Goal: Information Seeking & Learning: Learn about a topic

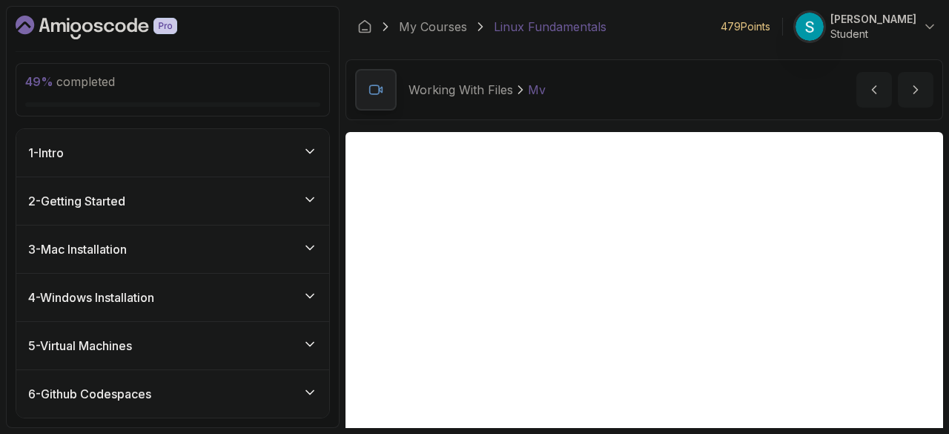
scroll to position [145, 0]
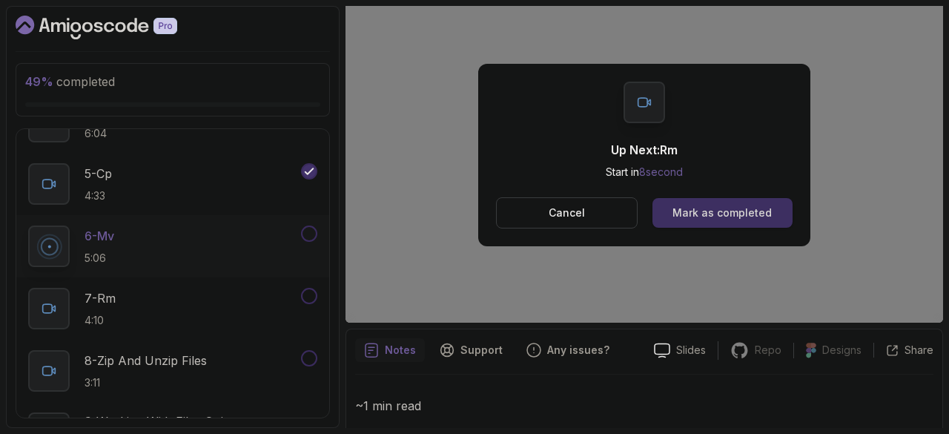
click at [741, 209] on div "Mark as completed" at bounding box center [721, 212] width 99 height 15
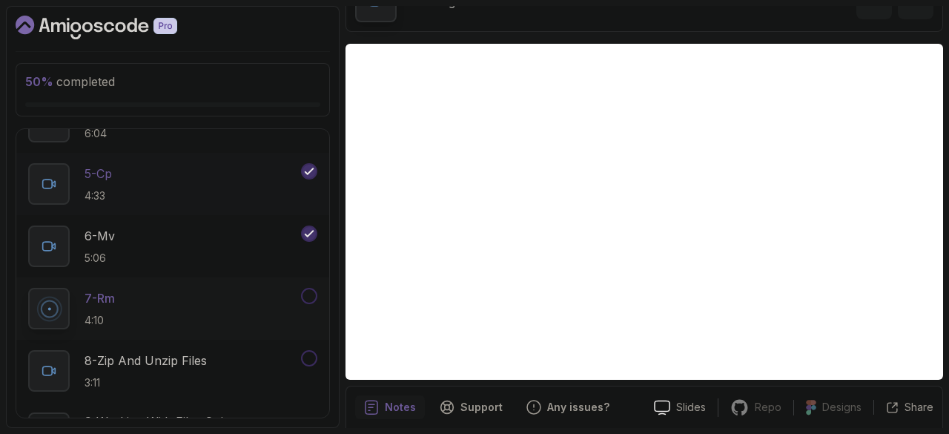
scroll to position [989, 0]
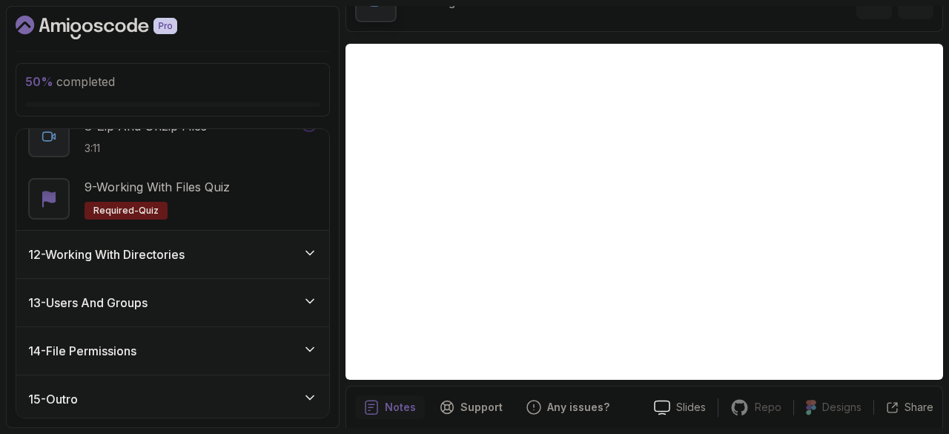
click at [144, 293] on h3 "13 - Users And Groups" at bounding box center [87, 302] width 119 height 18
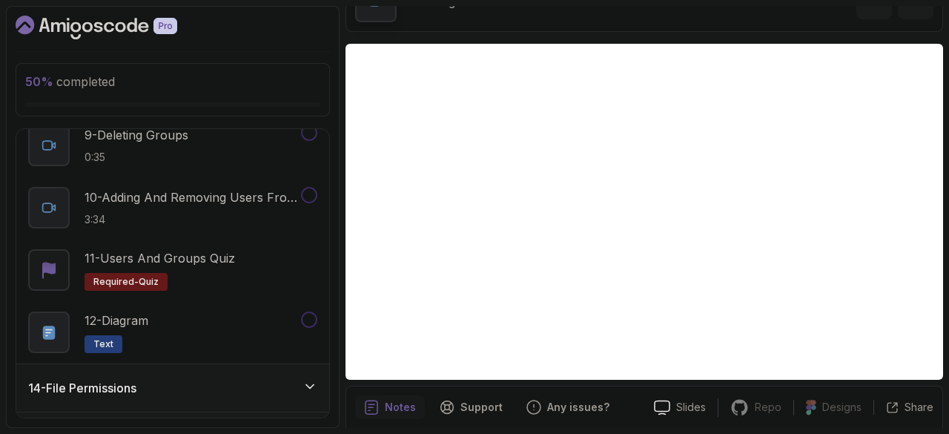
scroll to position [1175, 0]
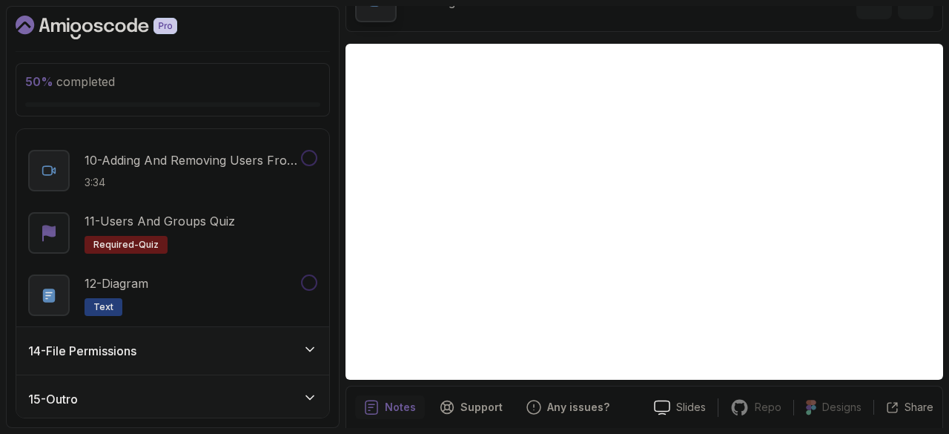
click at [126, 342] on h3 "14 - File Permissions" at bounding box center [82, 351] width 108 height 18
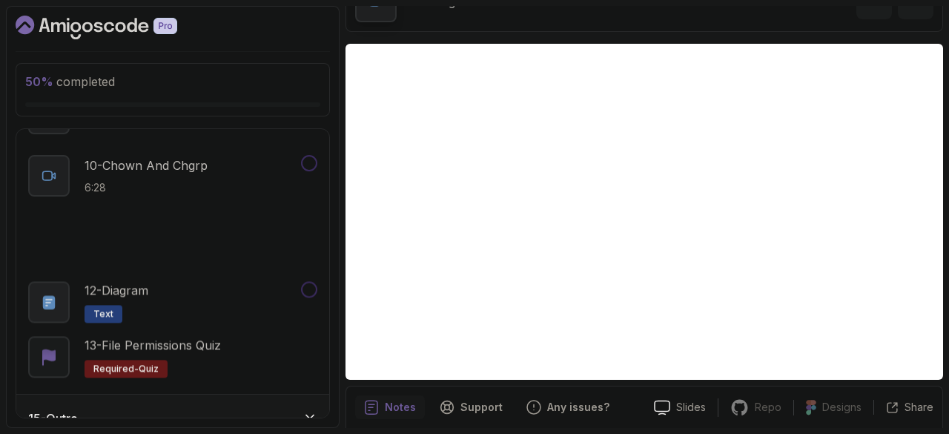
scroll to position [1238, 0]
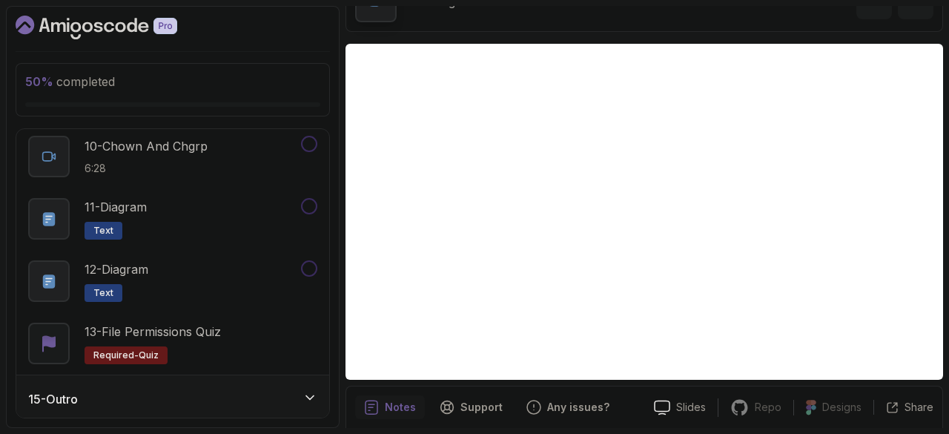
click at [106, 392] on div "15 - Outro" at bounding box center [172, 399] width 289 height 18
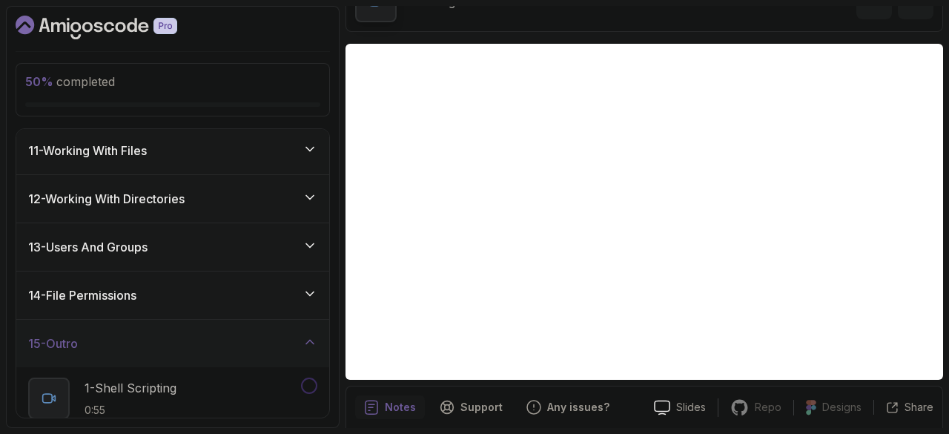
scroll to position [740, 0]
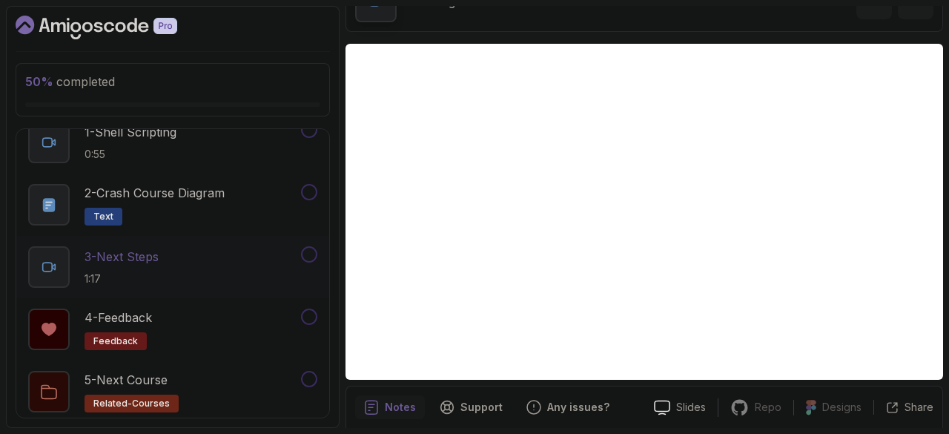
click at [174, 265] on div "3 - Next Steps 1:17" at bounding box center [163, 266] width 270 height 41
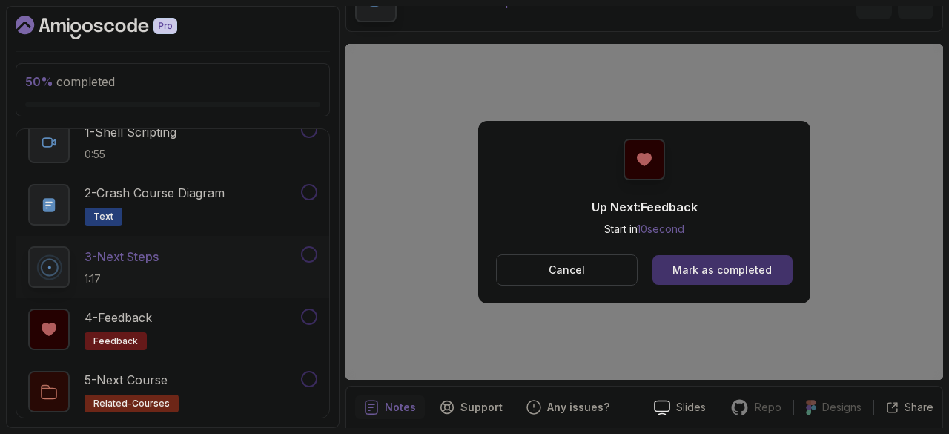
click at [617, 270] on button "Cancel" at bounding box center [567, 269] width 142 height 31
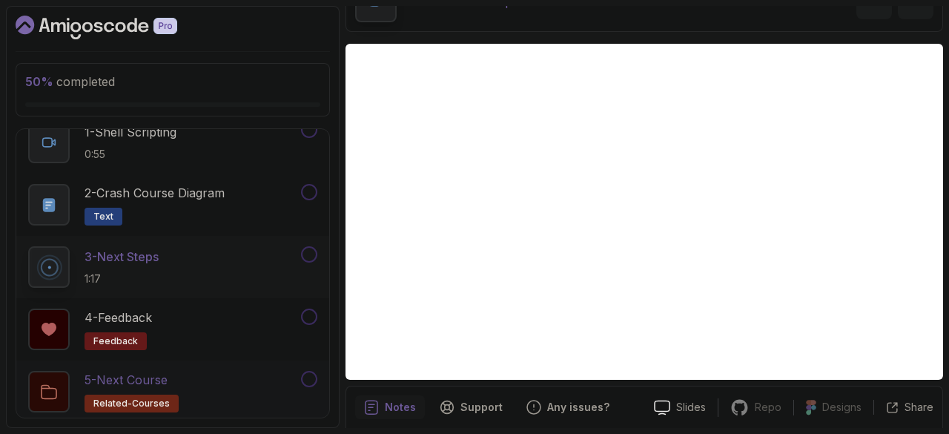
click at [131, 386] on h2 "5 - Next Course related-courses" at bounding box center [131, 391] width 94 height 41
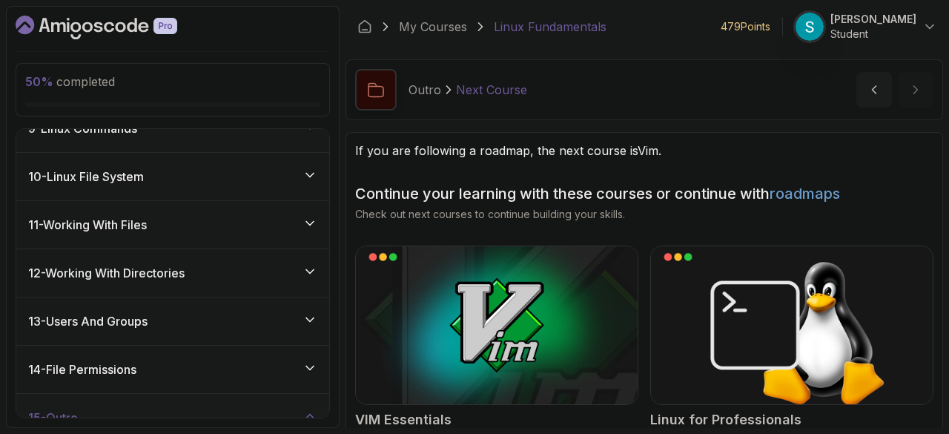
scroll to position [409, 0]
click at [163, 223] on div "11 - Working With Files" at bounding box center [172, 225] width 289 height 18
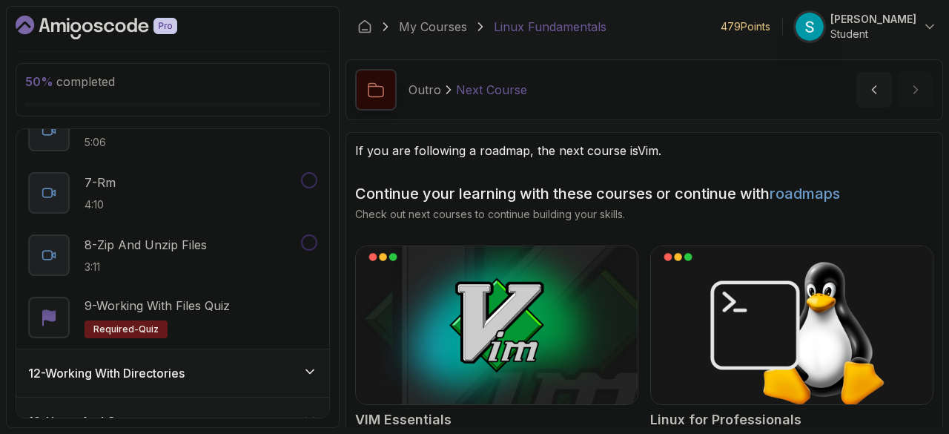
scroll to position [869, 0]
click at [172, 254] on h2 "8 - Zip and Unzip Files 3:11" at bounding box center [145, 256] width 122 height 39
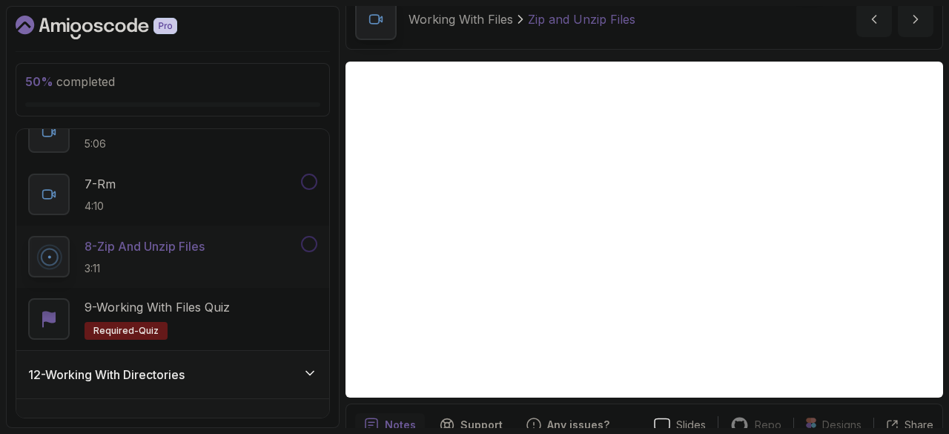
scroll to position [70, 0]
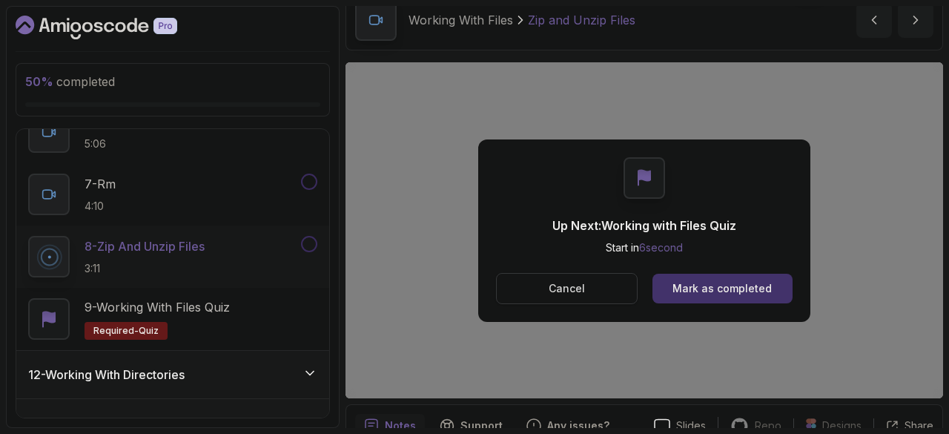
click at [585, 285] on button "Cancel" at bounding box center [567, 288] width 142 height 31
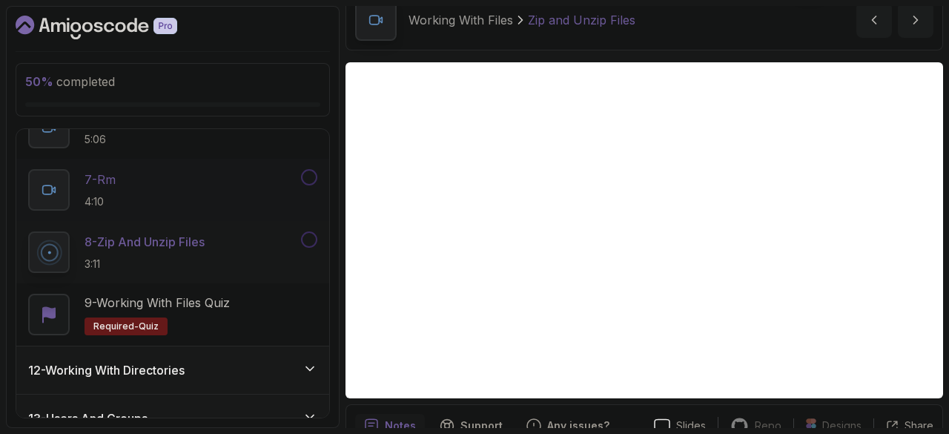
scroll to position [874, 0]
click at [316, 171] on button at bounding box center [309, 176] width 16 height 16
click at [308, 236] on button at bounding box center [309, 238] width 16 height 16
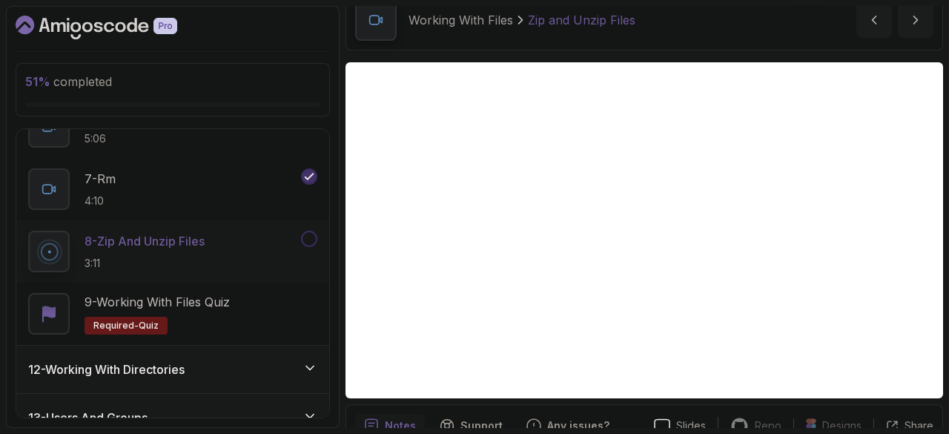
click at [308, 236] on button at bounding box center [309, 238] width 16 height 16
click at [217, 297] on p "9 - Working with Files Quiz" at bounding box center [156, 302] width 145 height 18
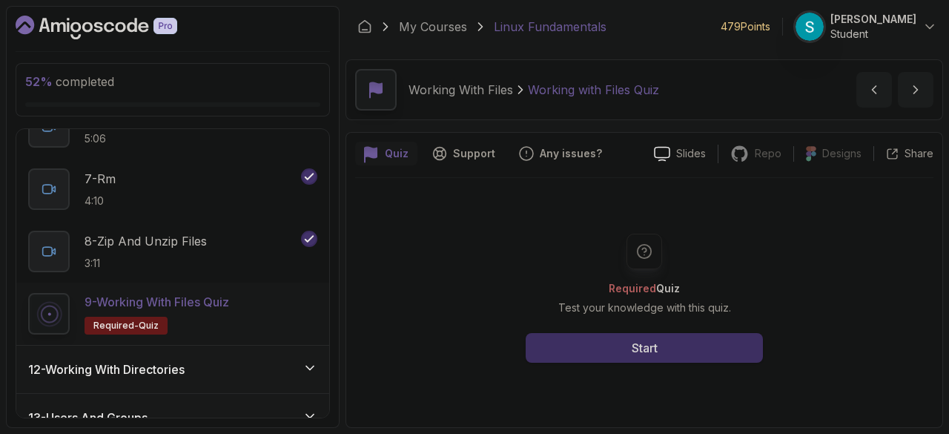
click at [612, 349] on button "Start" at bounding box center [643, 348] width 237 height 30
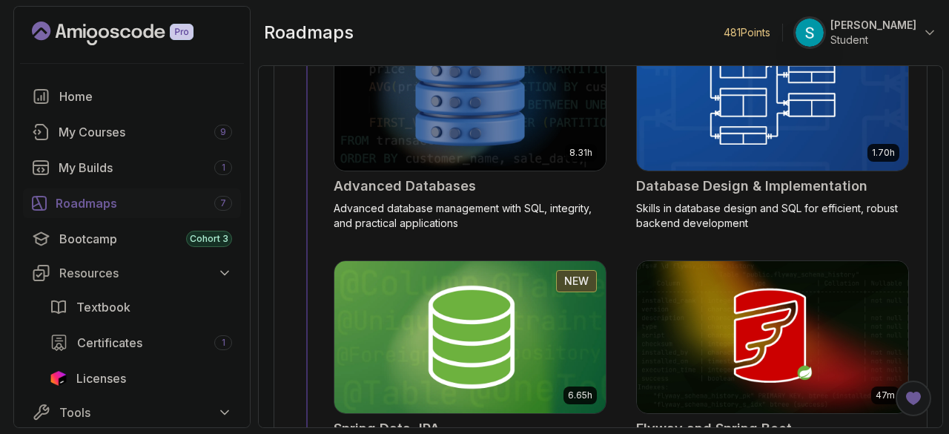
scroll to position [6606, 0]
click at [103, 373] on span "Licenses" at bounding box center [101, 378] width 50 height 18
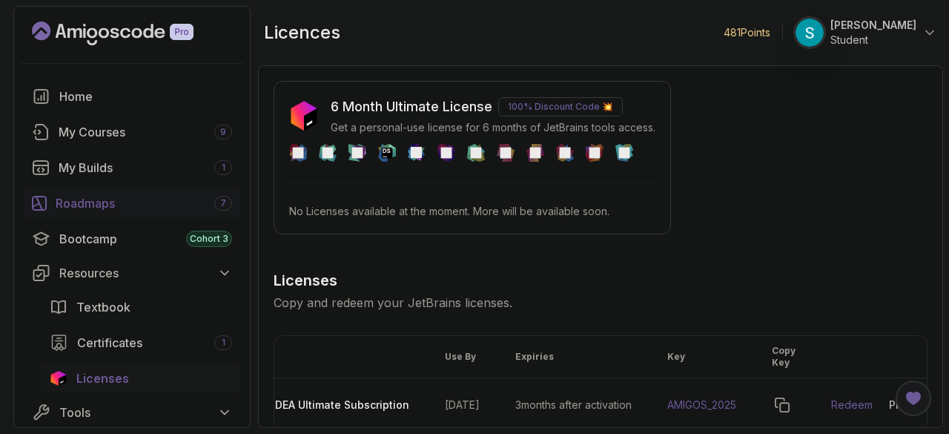
click at [102, 205] on div "Roadmaps 7" at bounding box center [144, 203] width 176 height 18
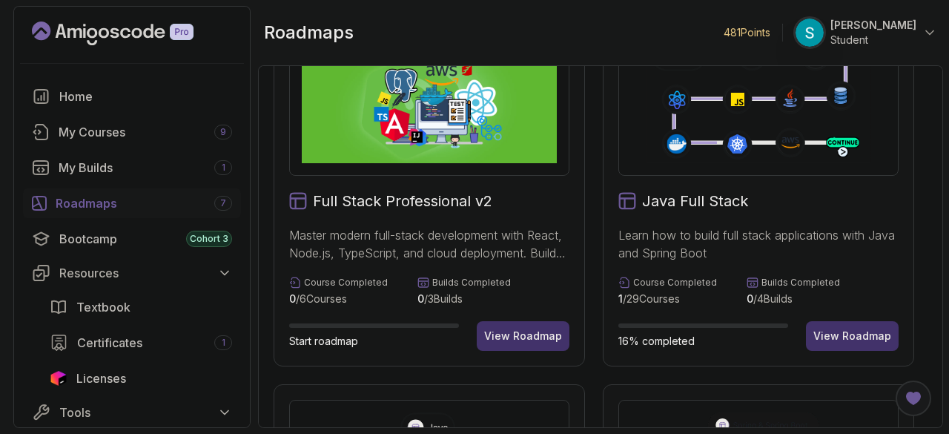
scroll to position [72, 0]
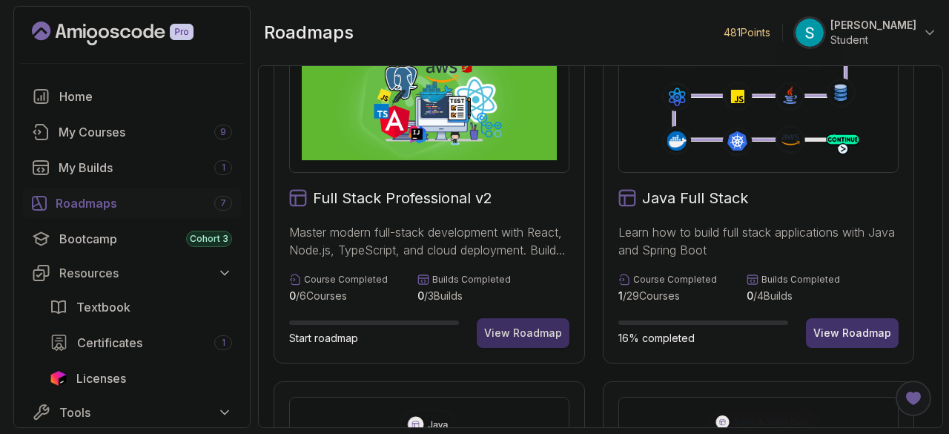
click at [522, 333] on div "View Roadmap" at bounding box center [523, 332] width 78 height 15
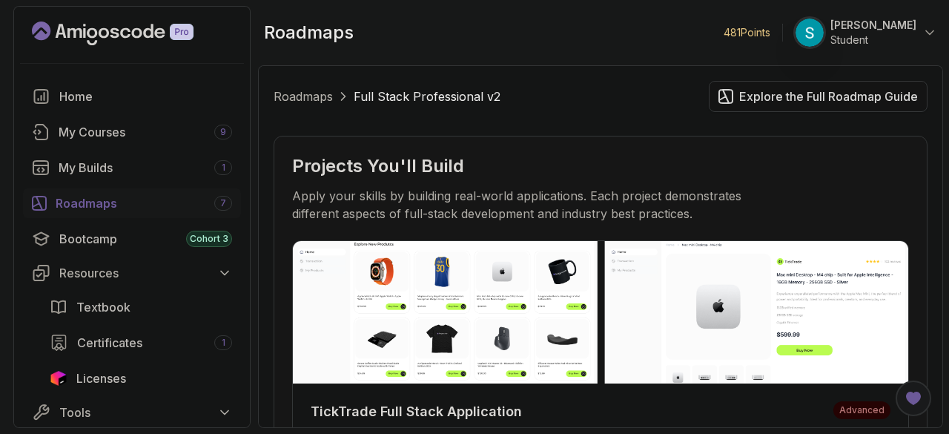
click at [760, 97] on div "Explore the Full Roadmap Guide" at bounding box center [828, 96] width 179 height 18
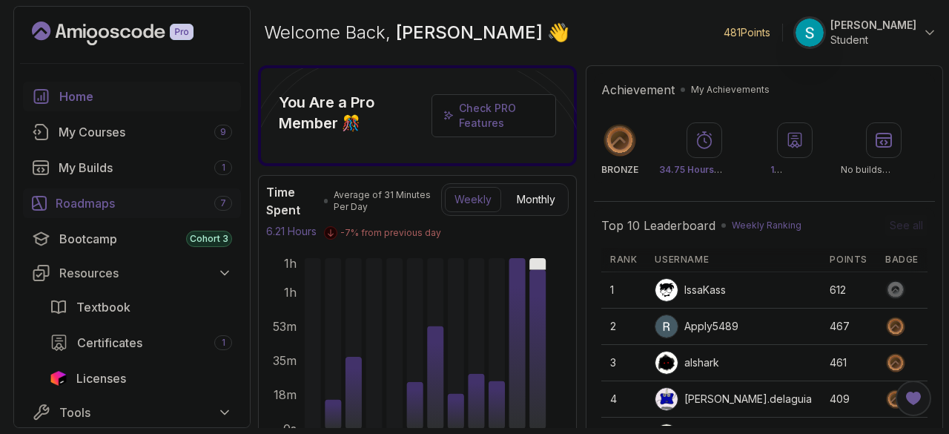
click at [110, 201] on div "Roadmaps 7" at bounding box center [144, 203] width 176 height 18
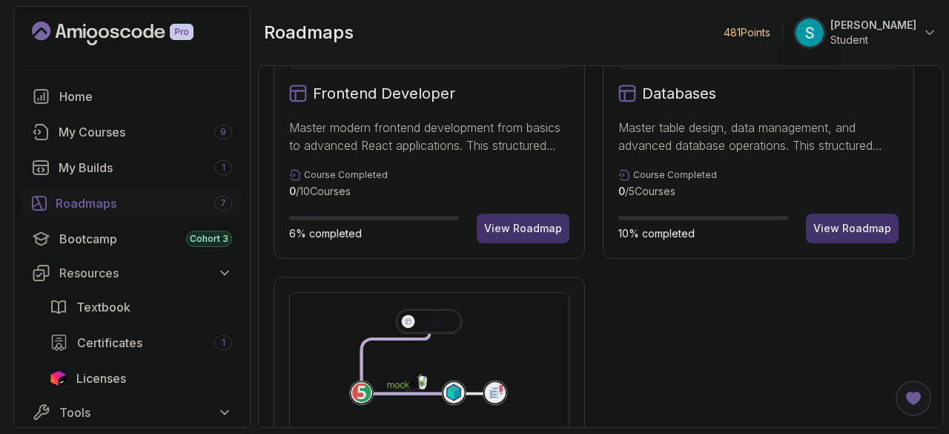
scroll to position [737, 0]
